Goal: Transaction & Acquisition: Purchase product/service

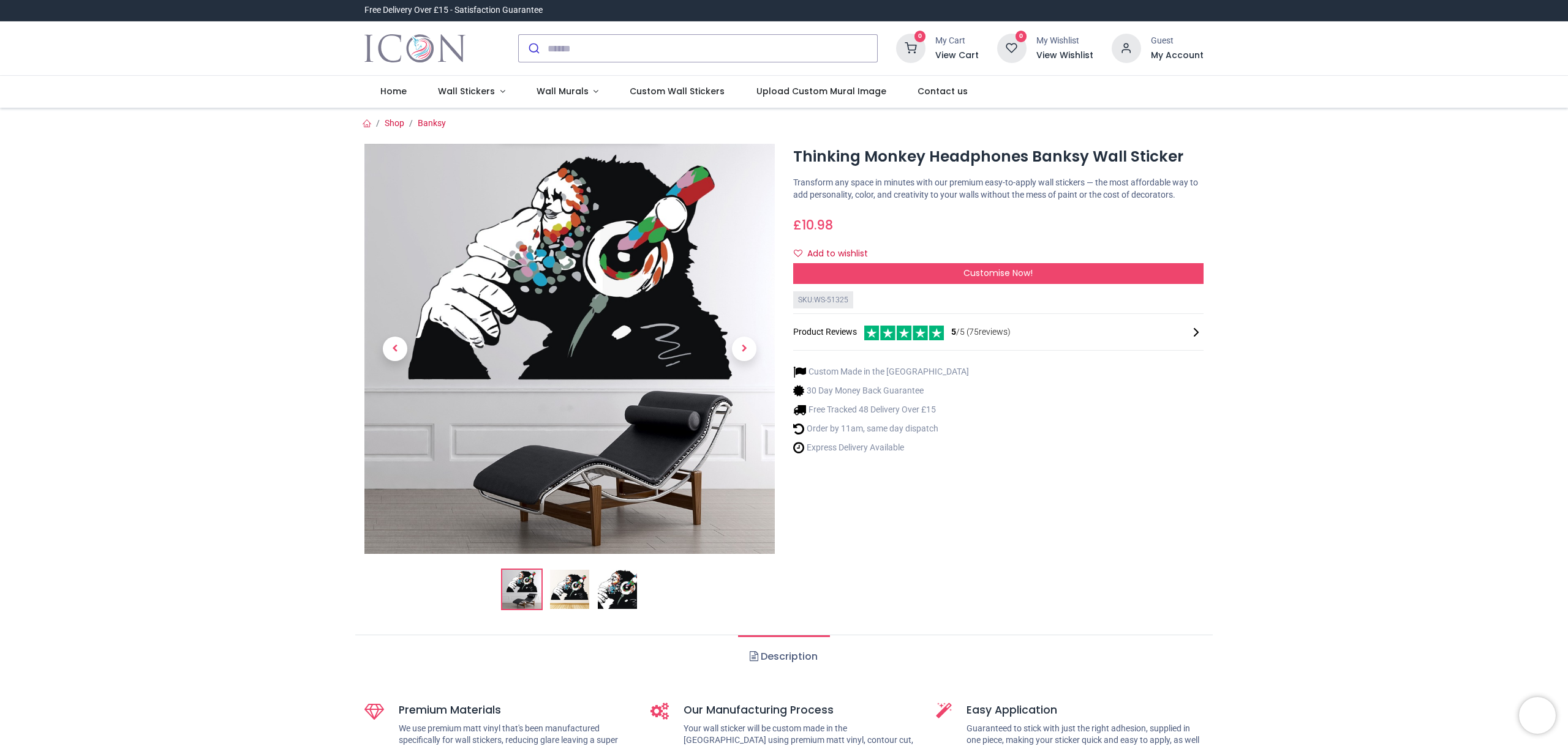
click at [566, 590] on img at bounding box center [569, 589] width 39 height 39
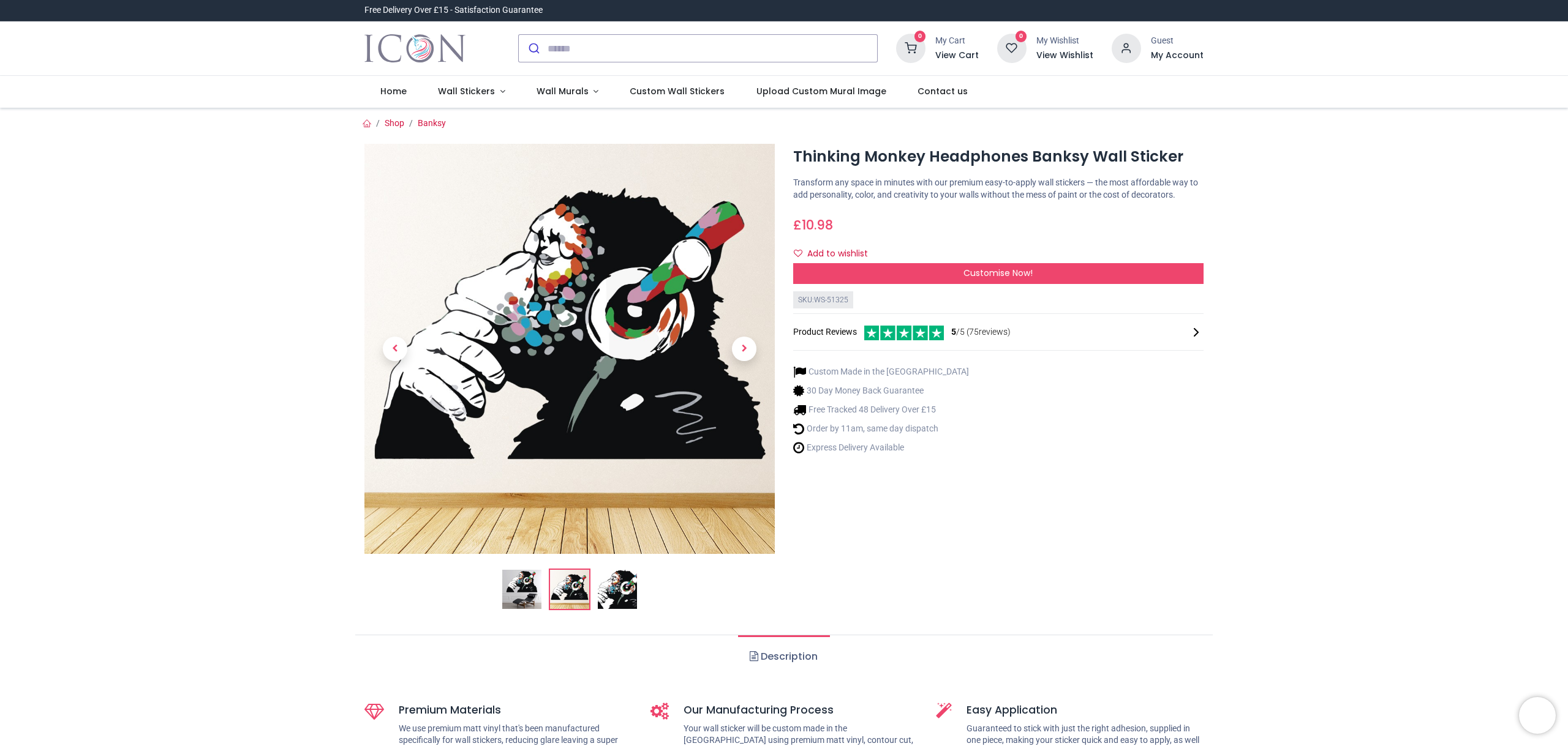
click at [608, 584] on img at bounding box center [617, 589] width 39 height 39
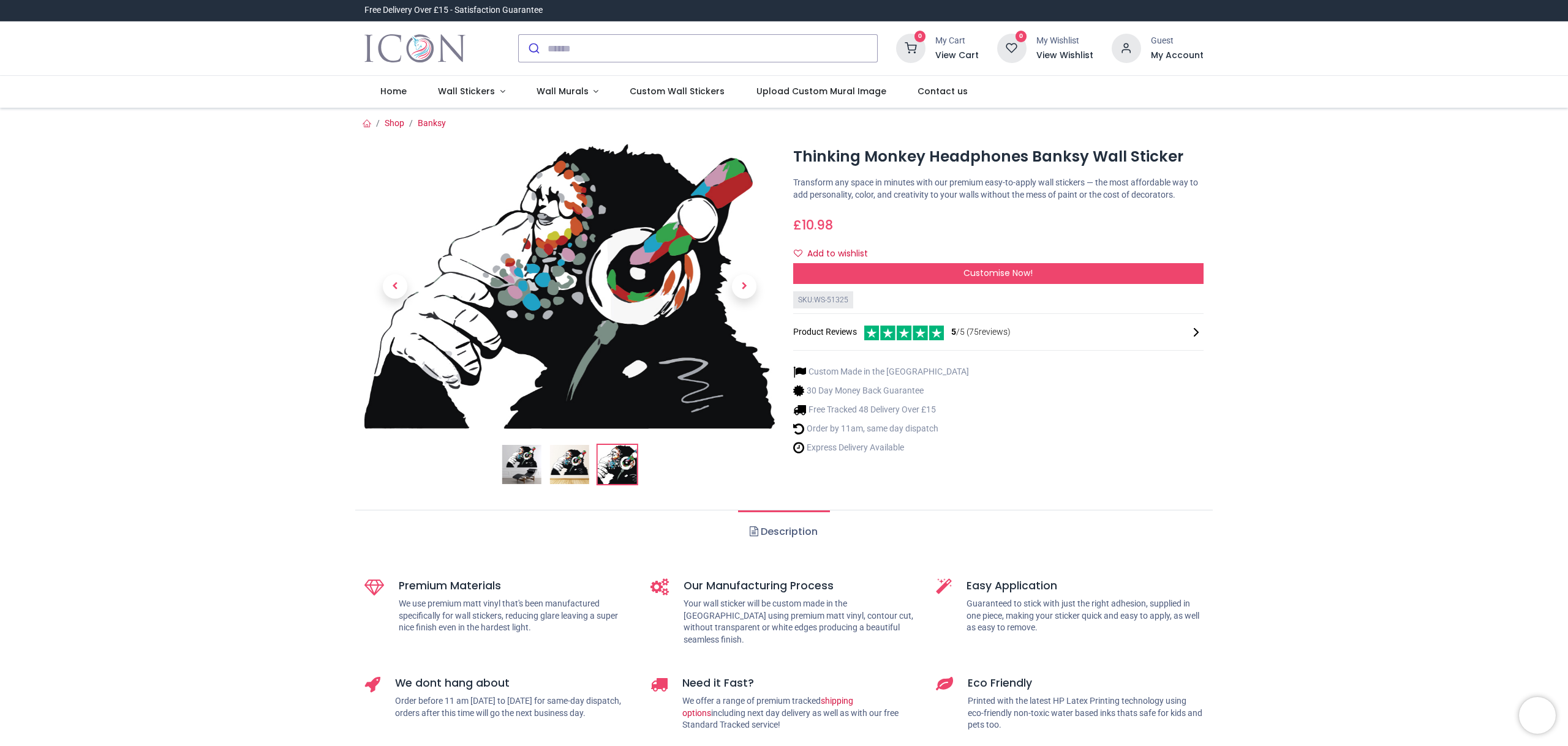
click at [525, 464] on img at bounding box center [521, 464] width 39 height 39
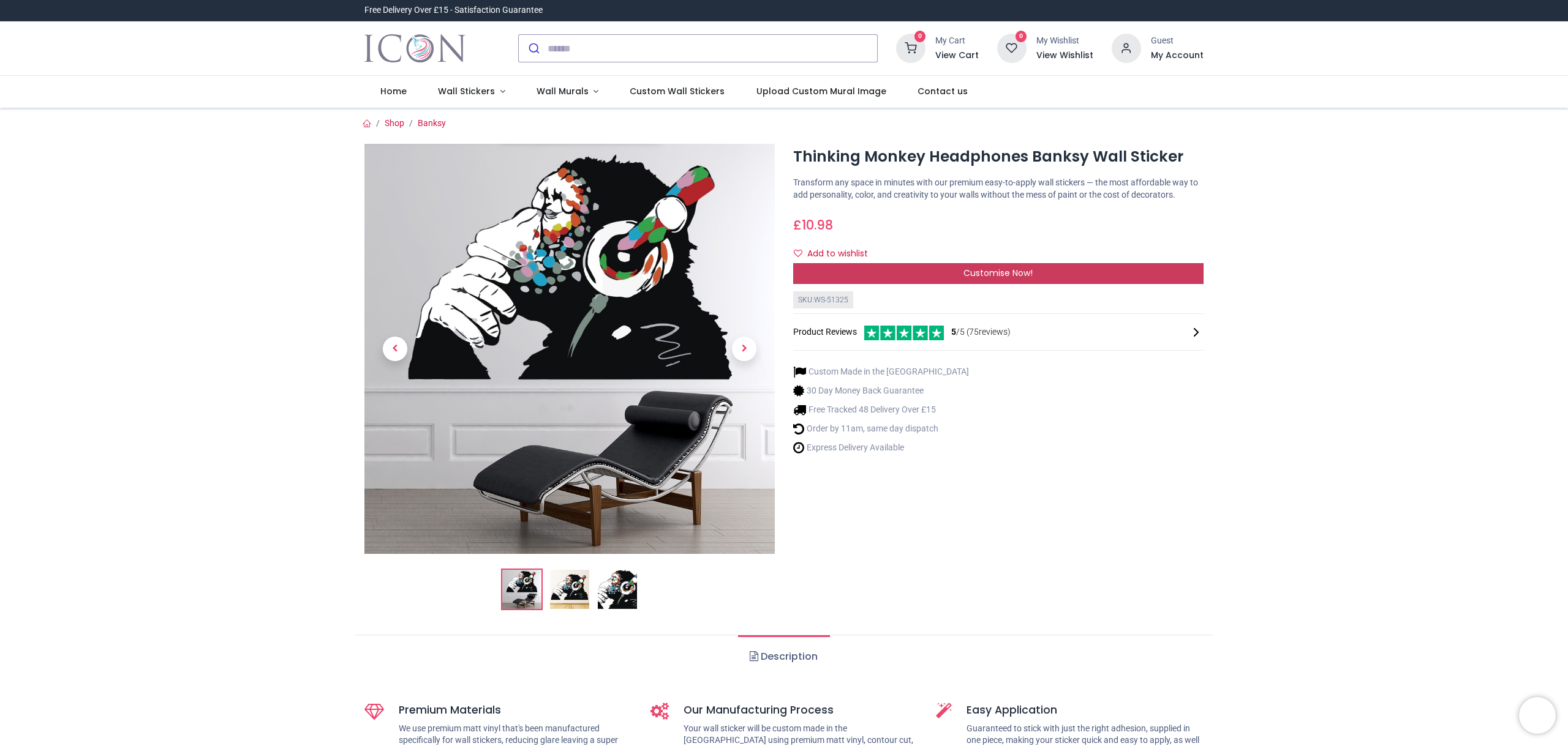
click at [1056, 276] on div "Customise Now!" at bounding box center [998, 274] width 410 height 21
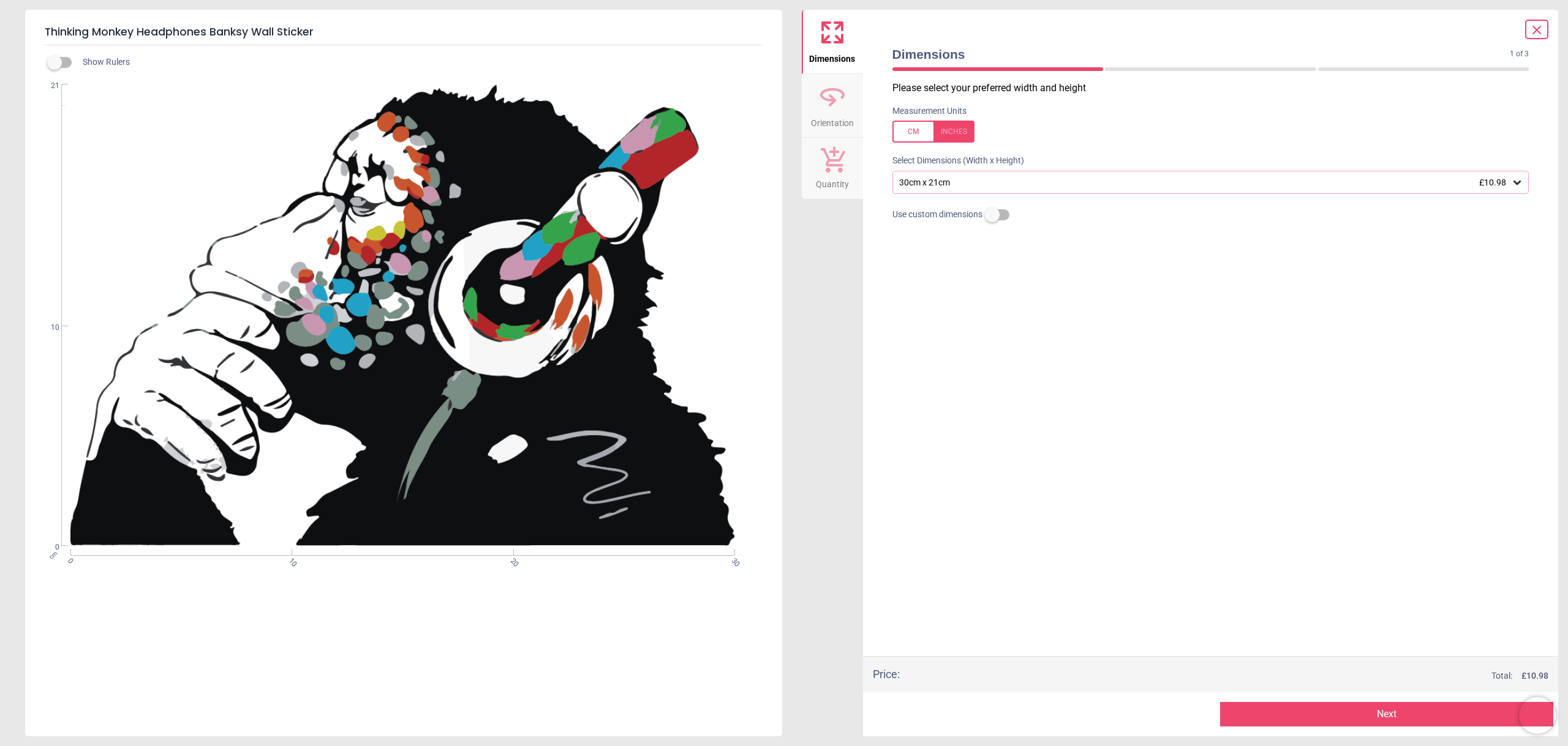
click at [1030, 183] on div "30cm x 21cm £10.98" at bounding box center [1204, 182] width 613 height 10
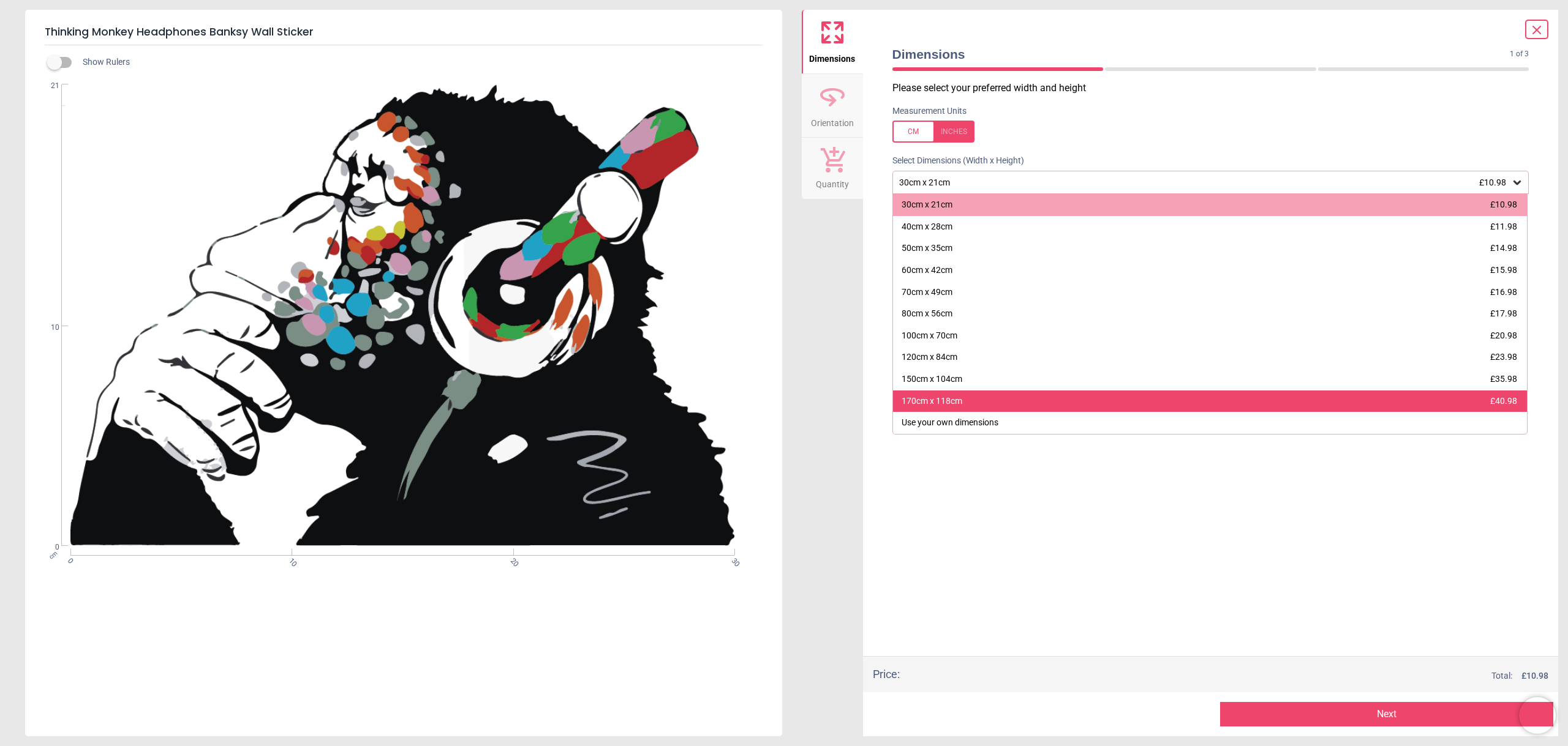
click at [958, 403] on div "170cm x 118cm" at bounding box center [932, 401] width 61 height 12
